Goal: Task Accomplishment & Management: Manage account settings

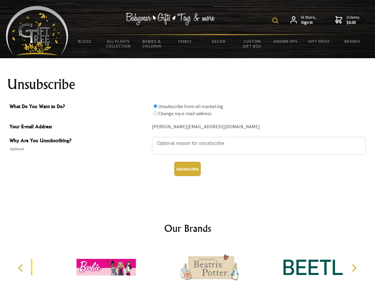
click at [276, 20] on img at bounding box center [275, 21] width 6 height 6
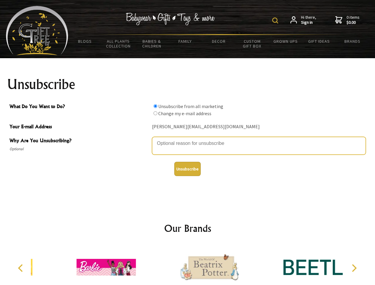
click at [188, 139] on textarea "Why Are You Unsubscribing?" at bounding box center [259, 146] width 214 height 18
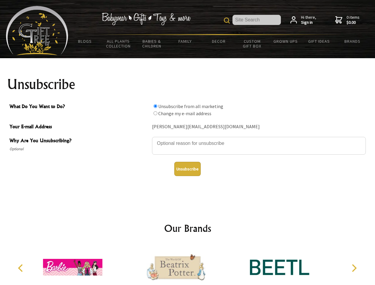
click at [155, 106] on input "What Do You Want to Do?" at bounding box center [155, 106] width 4 height 4
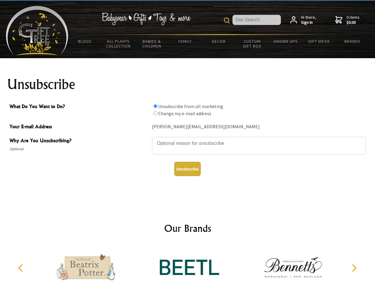
click at [155, 113] on input "What Do You Want to Do?" at bounding box center [155, 113] width 4 height 4
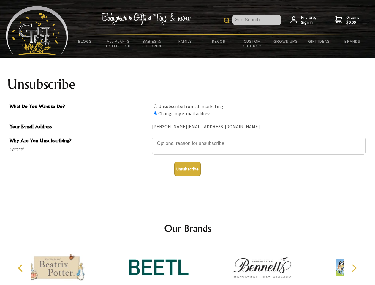
radio input "true"
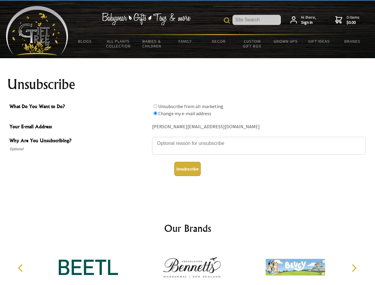
click at [187, 169] on button "Unsubscribe" at bounding box center [187, 169] width 26 height 14
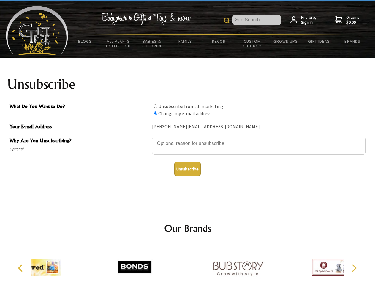
click at [188, 265] on div at bounding box center [237, 268] width 103 height 46
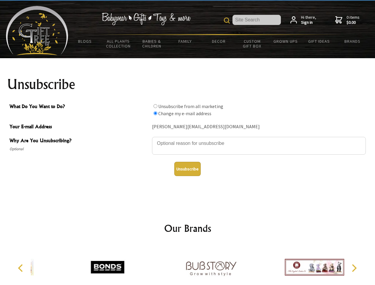
click at [21, 268] on icon "Previous" at bounding box center [21, 268] width 8 height 8
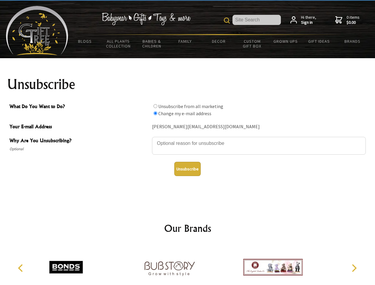
click at [354, 268] on icon "Next" at bounding box center [354, 268] width 8 height 8
